Goal: Task Accomplishment & Management: Use online tool/utility

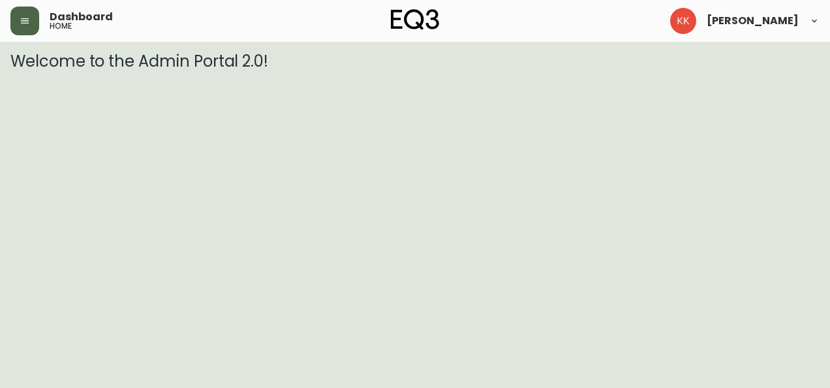
click at [35, 23] on button "button" at bounding box center [24, 21] width 29 height 29
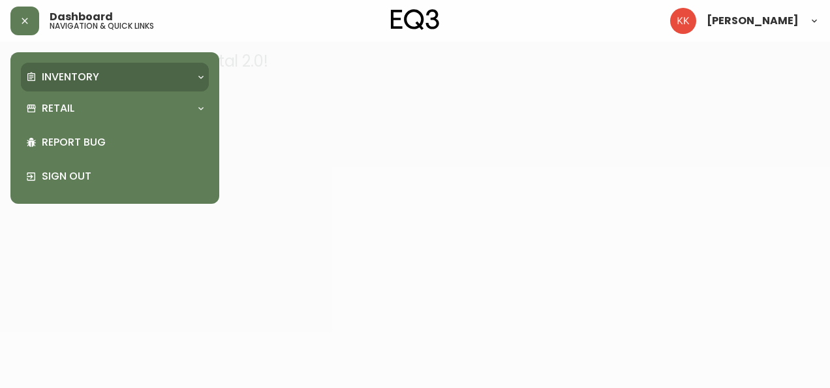
click at [72, 76] on p "Inventory" at bounding box center [70, 77] width 57 height 14
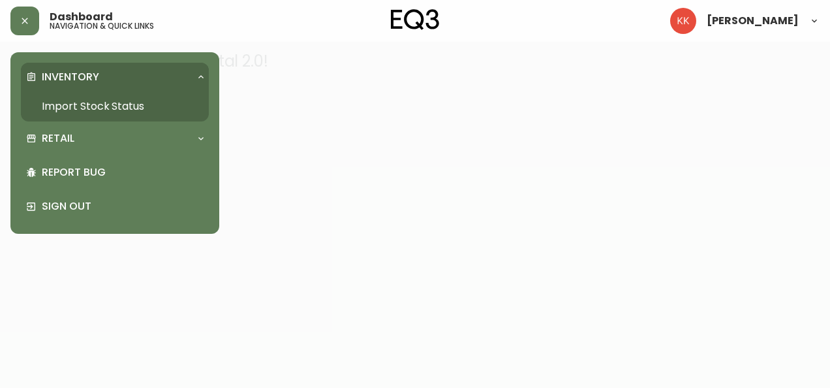
click at [98, 104] on link "Import Stock Status" at bounding box center [115, 106] width 188 height 30
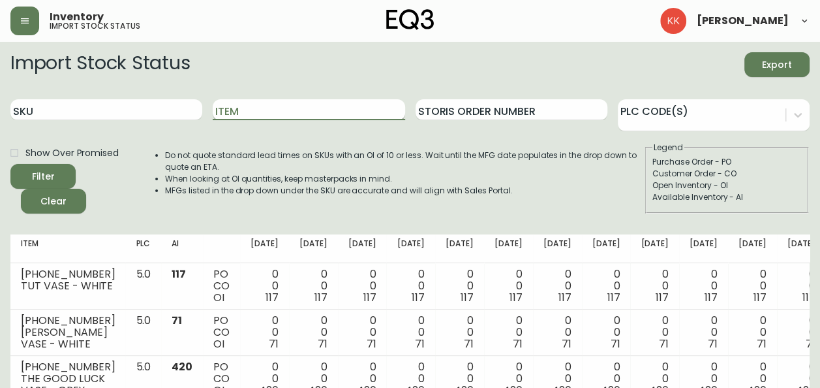
click at [242, 116] on input "Item" at bounding box center [309, 109] width 192 height 21
type input "tube"
click at [10, 164] on button "Filter" at bounding box center [42, 176] width 65 height 25
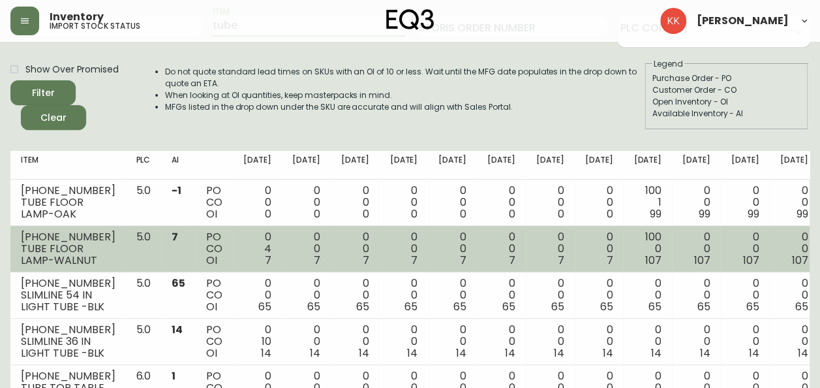
scroll to position [88, 0]
